Goal: Check status: Check status

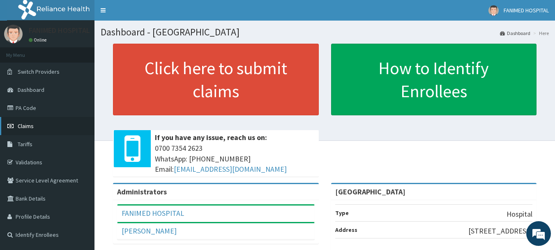
click at [31, 124] on span "Claims" at bounding box center [26, 125] width 16 height 7
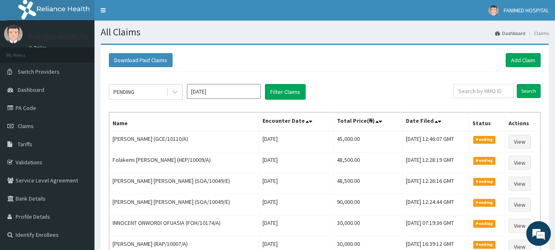
type input "24161026/1"
drag, startPoint x: 492, startPoint y: 92, endPoint x: 277, endPoint y: 112, distance: 215.5
click at [278, 113] on div "PENDING [DATE] Filter Claims 24161026/1 Search Name Encounter Date Total Price(…" at bounding box center [325, 192] width 440 height 241
click at [477, 88] on input "text" at bounding box center [484, 91] width 61 height 14
paste input "CCD/10070/A"
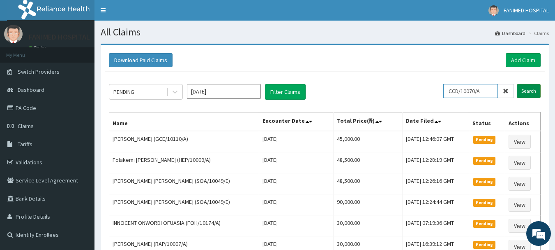
type input "CCD/10070/A"
click at [534, 90] on input "Search" at bounding box center [529, 91] width 24 height 14
